Goal: Task Accomplishment & Management: Complete application form

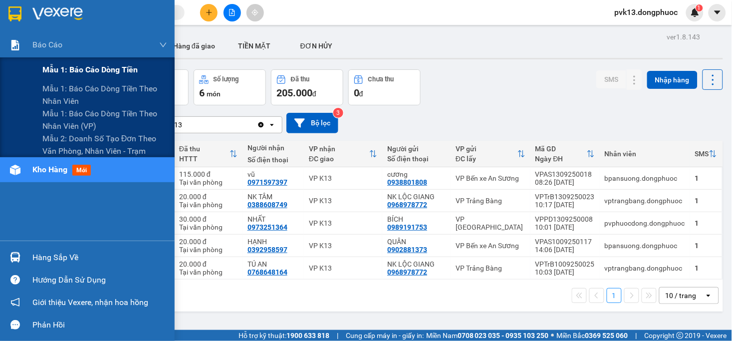
click at [61, 73] on span "Mẫu 1: Báo cáo dòng tiền" at bounding box center [89, 69] width 95 height 12
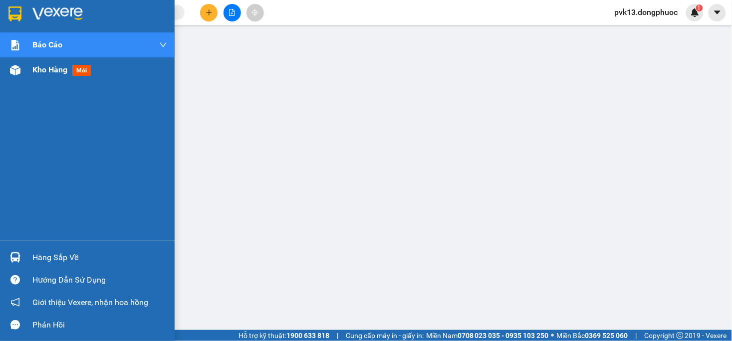
click at [18, 67] on img at bounding box center [15, 70] width 10 height 10
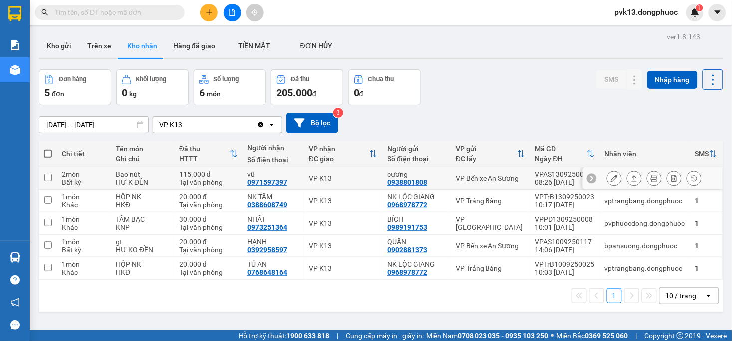
click at [611, 177] on icon at bounding box center [614, 178] width 7 height 7
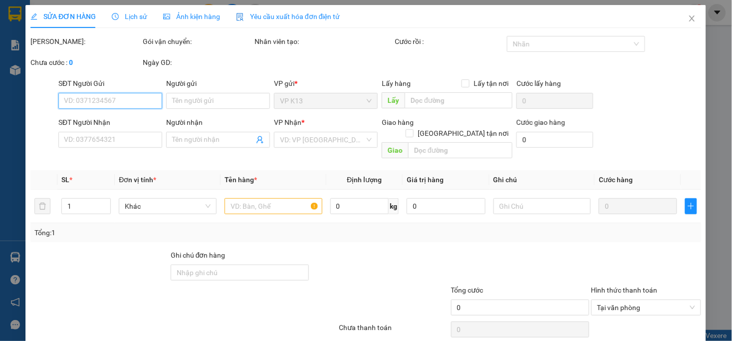
type input "0938801808"
type input "cương"
type input "0971597397"
type input "vũ"
type input "115.000"
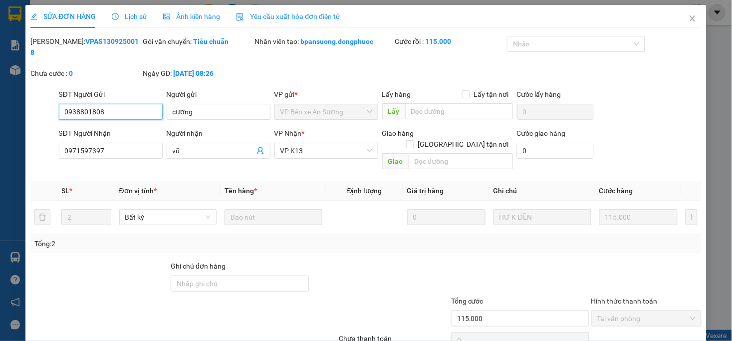
scroll to position [25, 0]
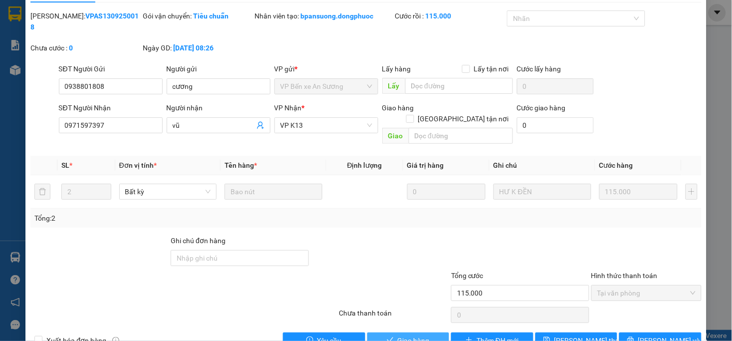
click at [387, 337] on icon "check" at bounding box center [390, 339] width 6 height 5
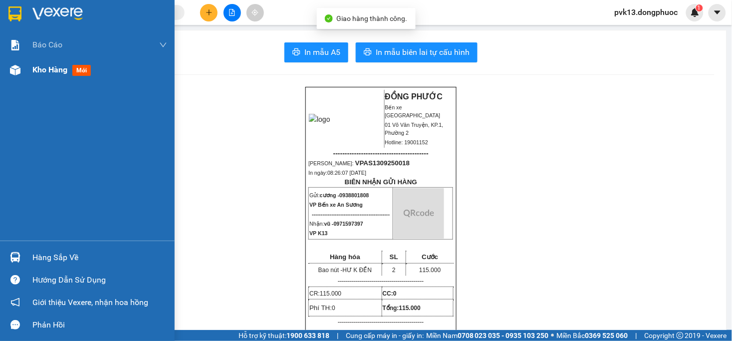
click at [47, 73] on span "Kho hàng" at bounding box center [49, 69] width 35 height 9
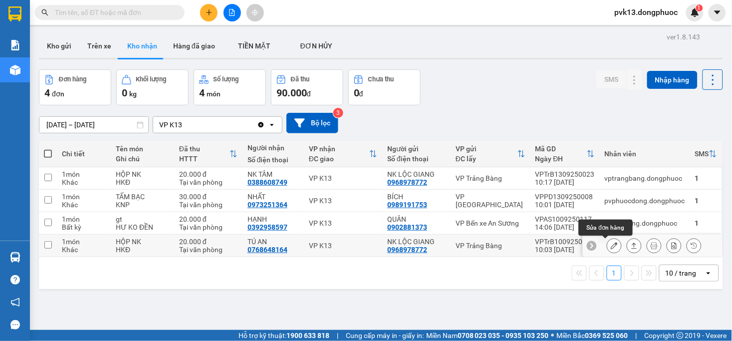
click at [611, 246] on icon at bounding box center [614, 245] width 7 height 7
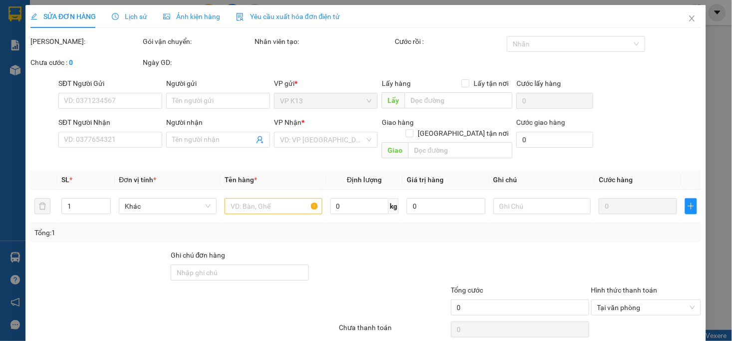
type input "0968978772"
type input "NK LỘC GIANG"
type input "0768648164"
type input "TÚ AN"
type input "20.000"
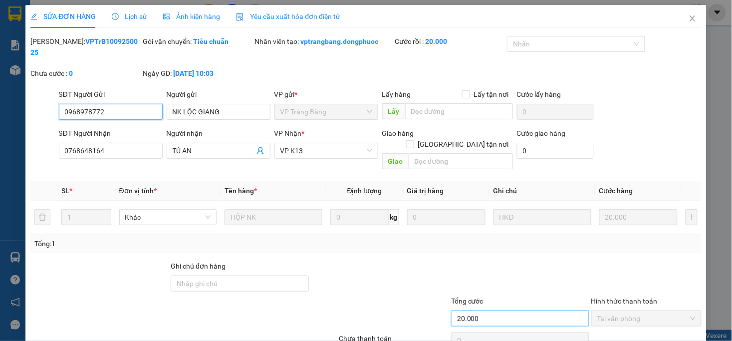
scroll to position [30, 0]
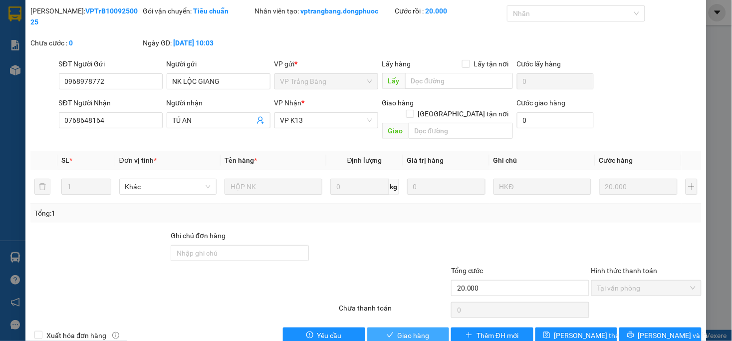
click at [399, 330] on span "Giao hàng" at bounding box center [414, 335] width 32 height 11
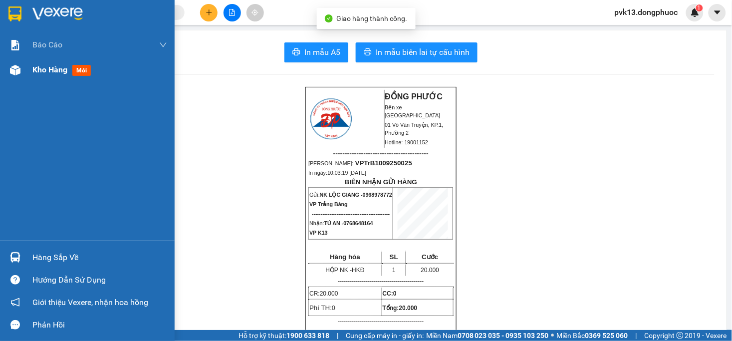
click at [20, 75] on img at bounding box center [15, 70] width 10 height 10
